Goal: Task Accomplishment & Management: Manage account settings

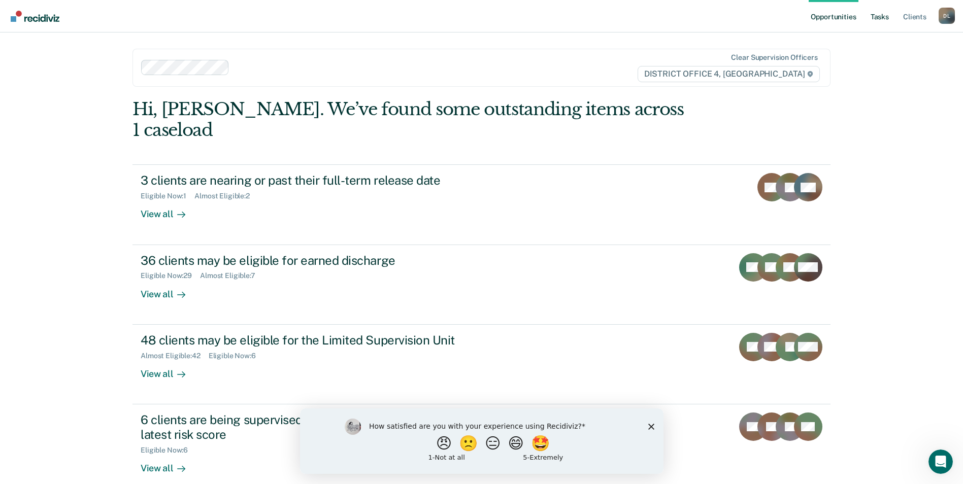
click at [879, 18] on link "Tasks" at bounding box center [880, 16] width 22 height 32
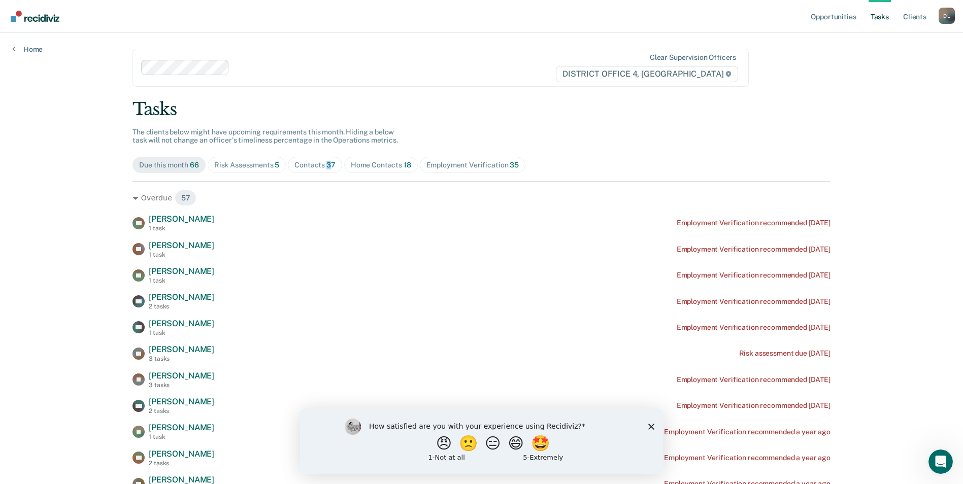
click at [327, 166] on span "37" at bounding box center [331, 165] width 9 height 8
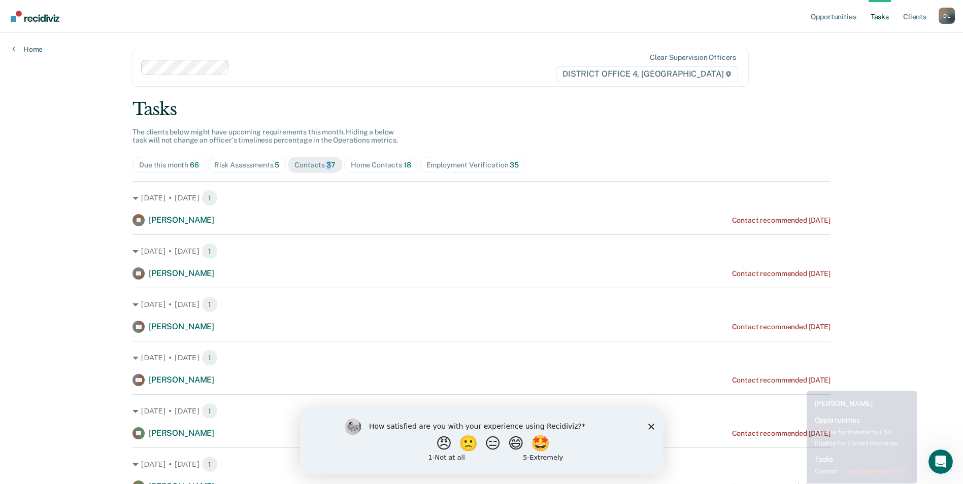
click at [952, 484] on html "Looks like you’re using Internet Explorer 11. For faster loading and a better e…" at bounding box center [481, 242] width 963 height 484
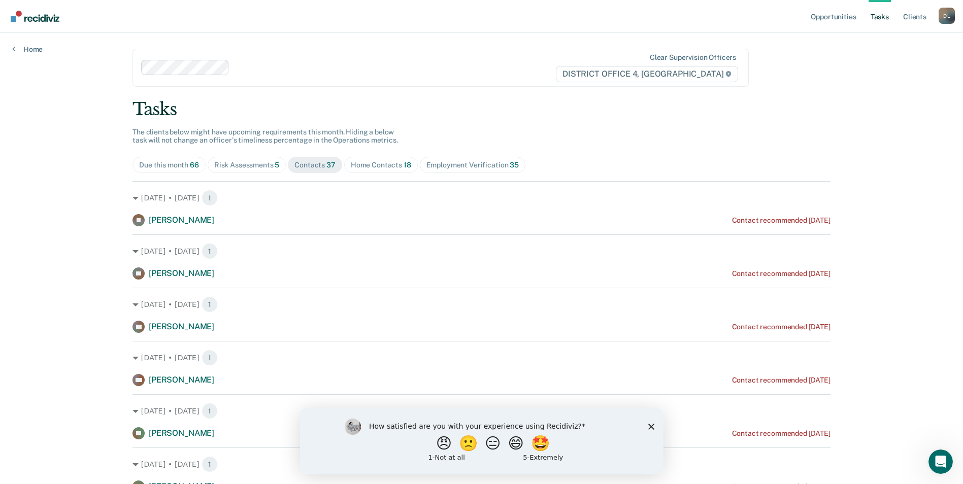
drag, startPoint x: 71, startPoint y: 229, endPoint x: 103, endPoint y: 217, distance: 34.2
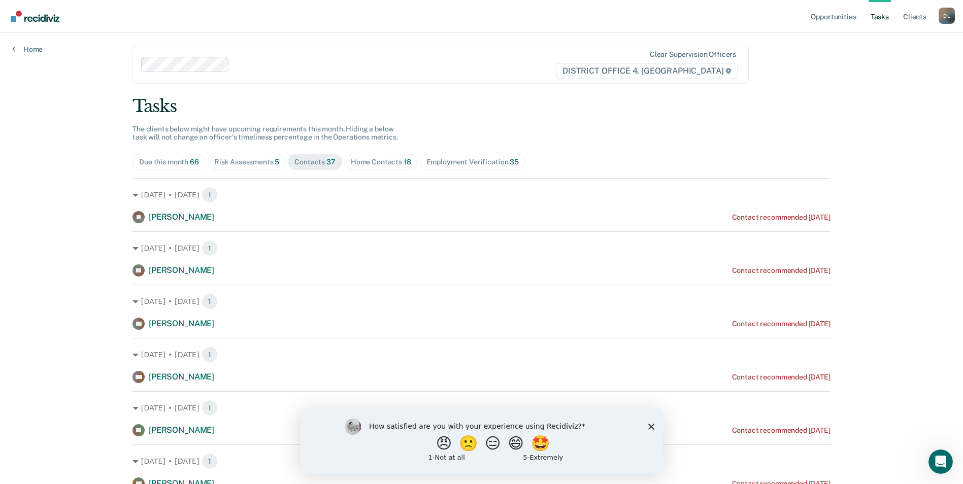
scroll to position [102, 0]
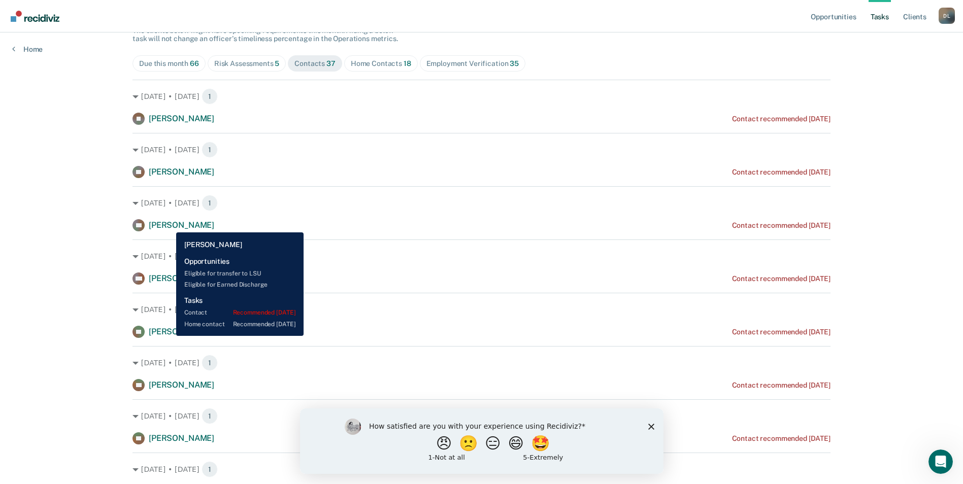
click at [169, 225] on span "[PERSON_NAME]" at bounding box center [182, 225] width 66 height 10
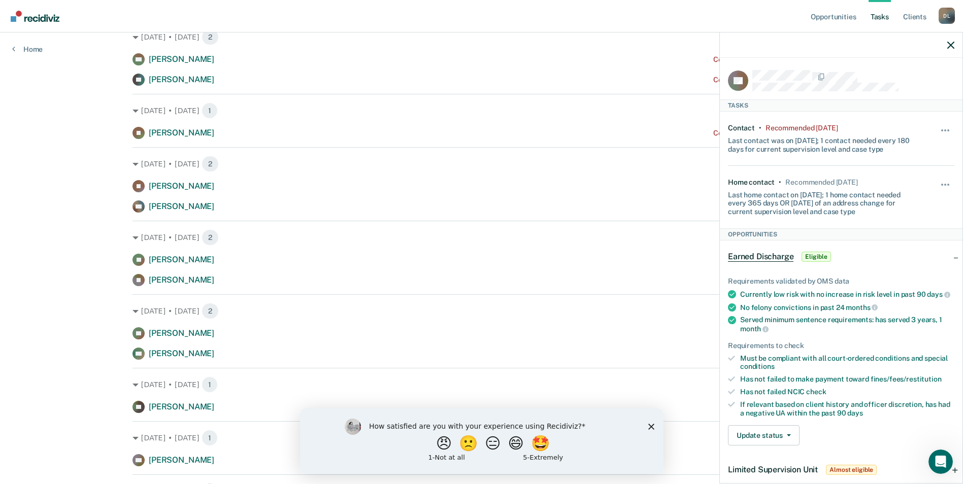
scroll to position [711, 0]
